Goal: Check status: Check status

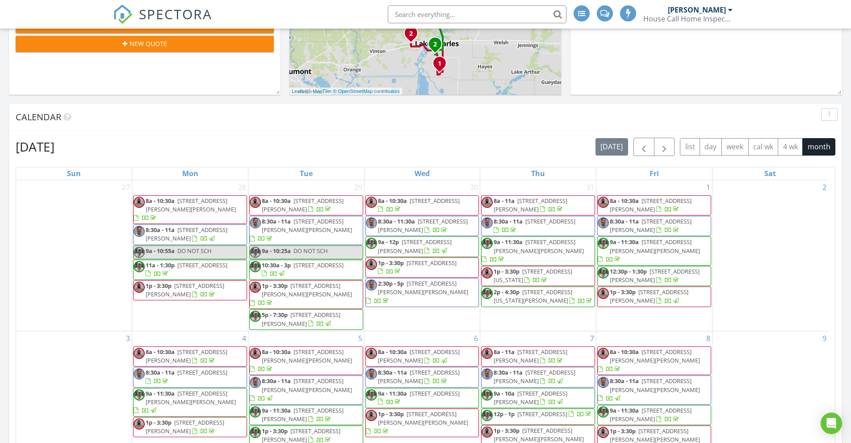
scroll to position [223, 0]
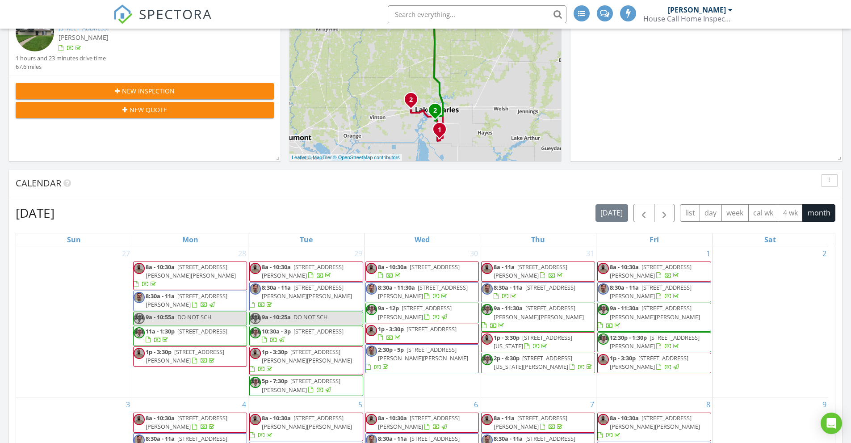
click at [728, 10] on div "[PERSON_NAME]" at bounding box center [700, 9] width 65 height 9
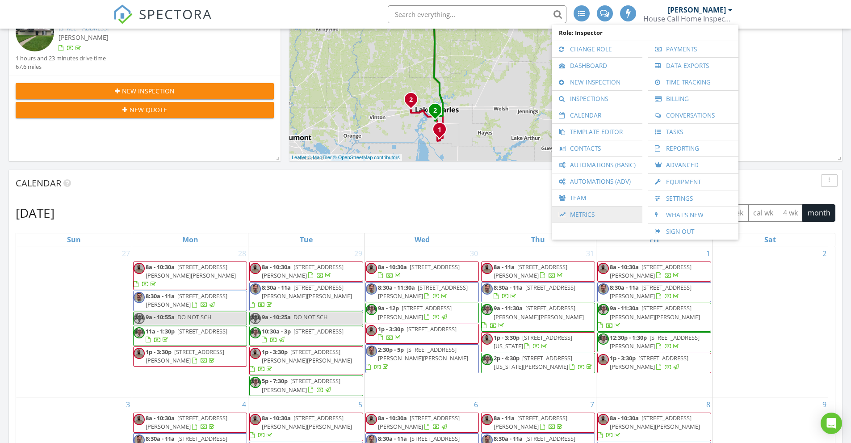
click at [588, 210] on link "Metrics" at bounding box center [597, 214] width 81 height 16
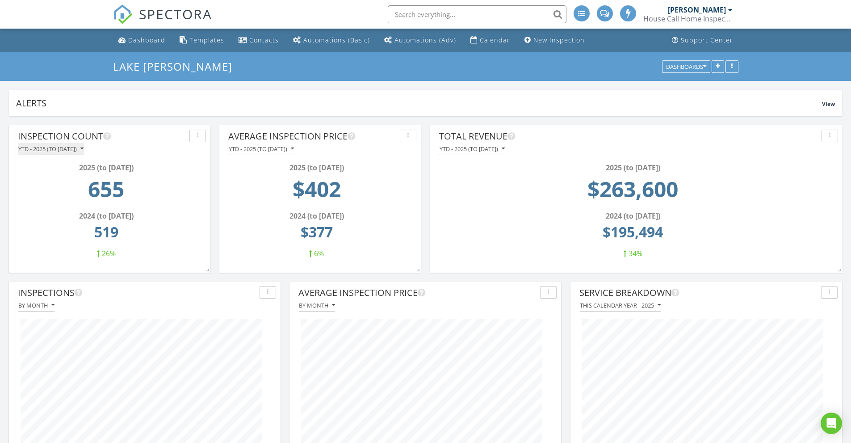
click at [84, 147] on icon "button" at bounding box center [81, 149] width 3 height 6
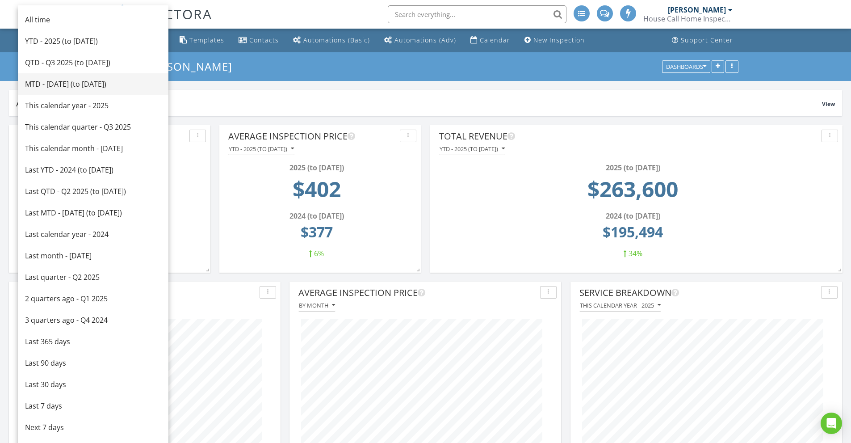
click at [60, 78] on link "MTD - August 2025 (to Aug 27th)" at bounding box center [93, 83] width 151 height 21
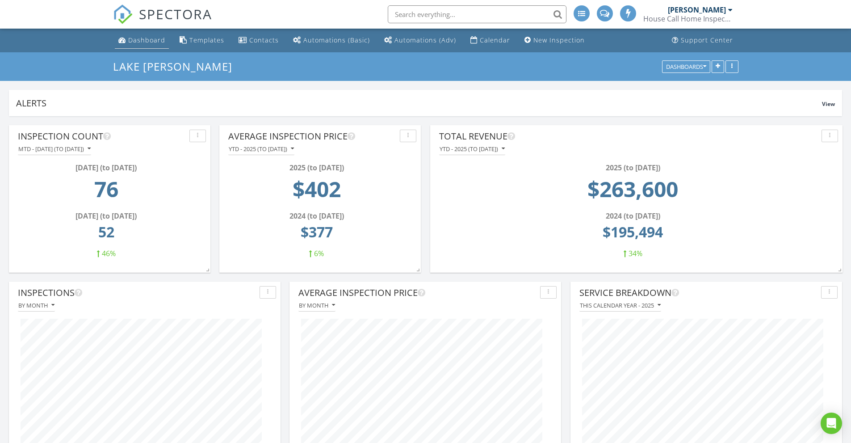
click at [145, 40] on div "Dashboard" at bounding box center [146, 40] width 37 height 8
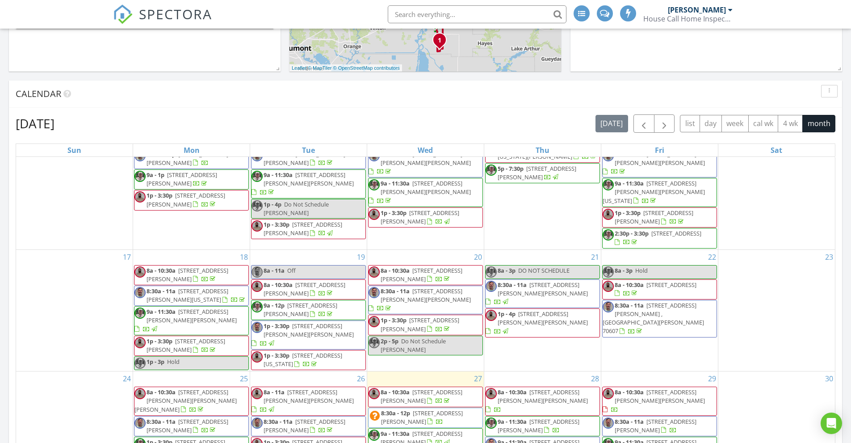
scroll to position [397, 0]
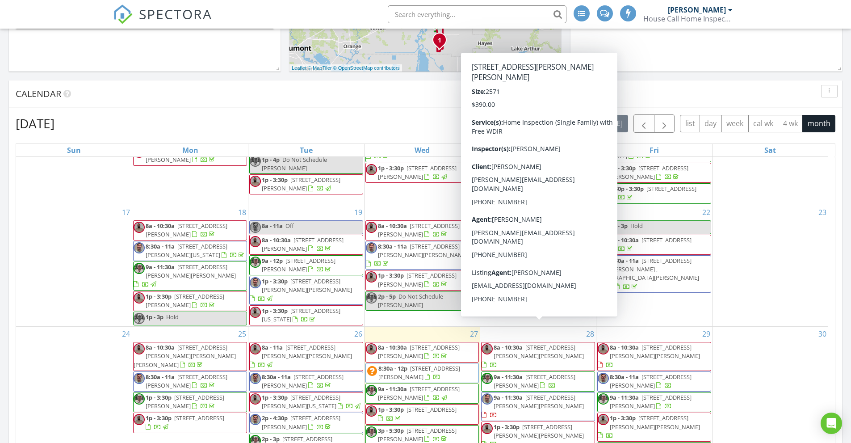
click at [562, 373] on span "2201 La Cache Dr, Lake Charles 70601" at bounding box center [535, 381] width 82 height 17
